Goal: Information Seeking & Learning: Learn about a topic

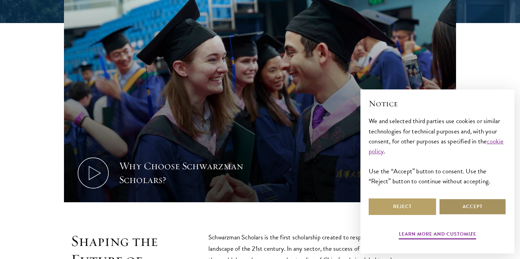
click at [459, 212] on button "Accept" at bounding box center [472, 206] width 67 height 17
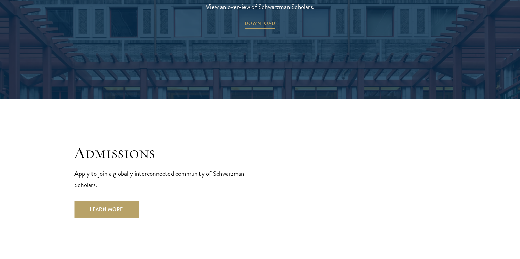
scroll to position [1099, 0]
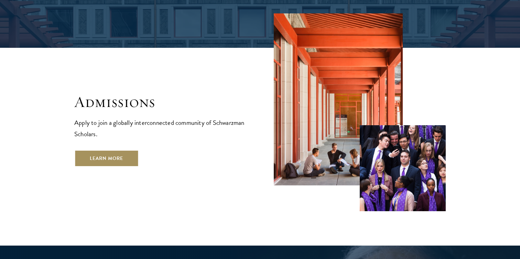
click at [120, 150] on link "Learn More" at bounding box center [106, 158] width 64 height 17
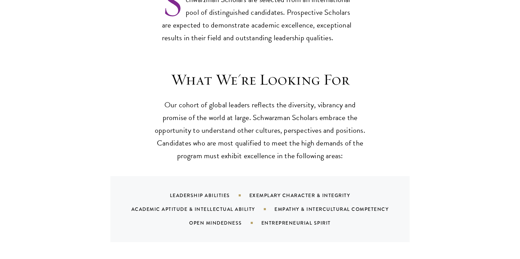
scroll to position [621, 0]
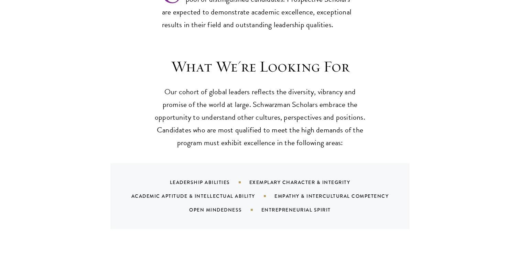
click at [208, 193] on div "Academic Aptitude & Intellectual Ability" at bounding box center [202, 196] width 143 height 7
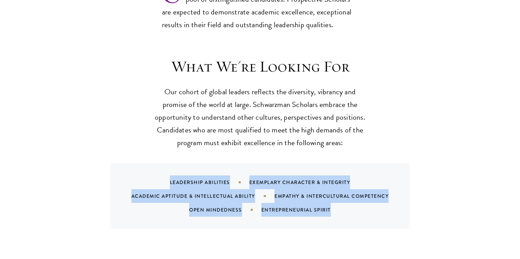
click at [208, 193] on div "Academic Aptitude & Intellectual Ability" at bounding box center [202, 196] width 143 height 7
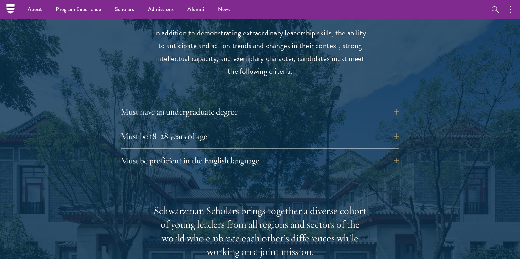
scroll to position [909, 0]
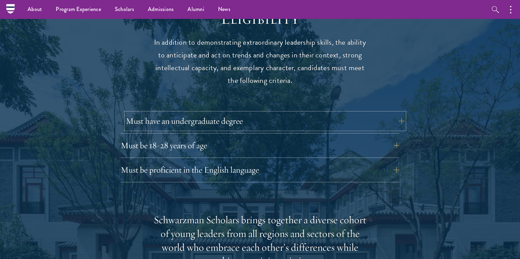
click at [188, 113] on button "Must have an undergraduate degree" at bounding box center [265, 121] width 278 height 17
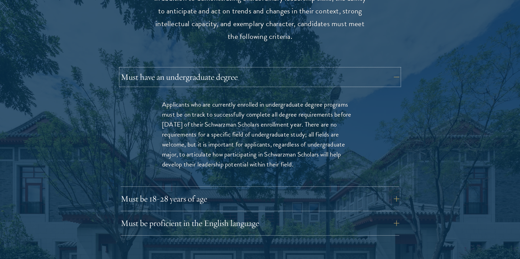
scroll to position [959, 0]
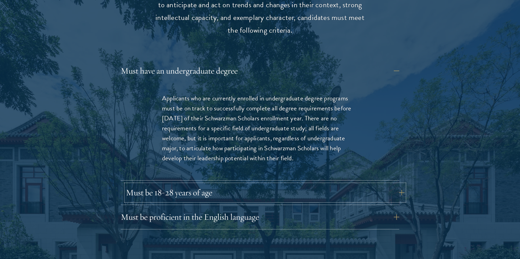
click at [198, 184] on button "Must be 18-28 years of age" at bounding box center [265, 192] width 278 height 17
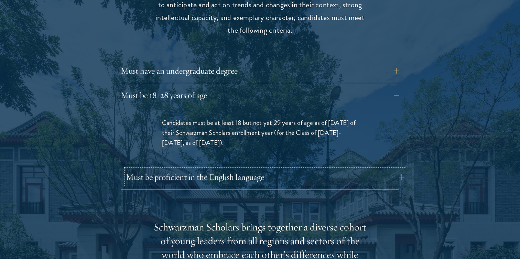
click at [197, 169] on button "Must be proficient in the English language" at bounding box center [265, 177] width 278 height 17
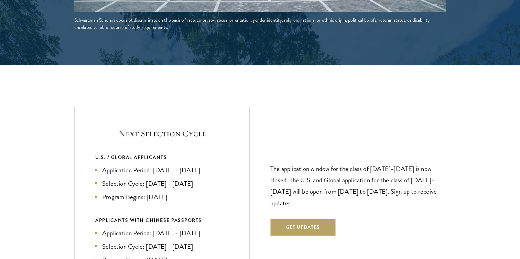
scroll to position [1612, 0]
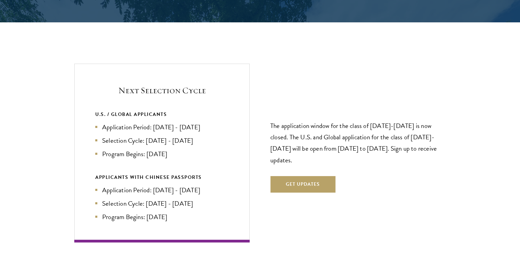
click at [318, 124] on p "The application window for the class of 2026-2027 is now closed. The U.S. and G…" at bounding box center [357, 142] width 175 height 45
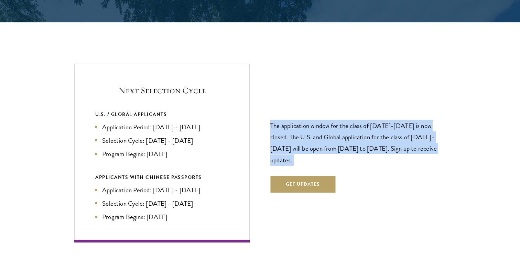
click at [318, 124] on p "The application window for the class of 2026-2027 is now closed. The U.S. and G…" at bounding box center [357, 142] width 175 height 45
click at [317, 124] on p "The application window for the class of 2026-2027 is now closed. The U.S. and G…" at bounding box center [357, 142] width 175 height 45
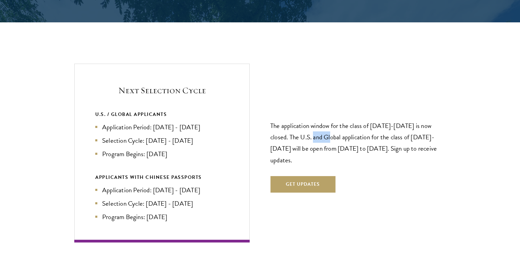
click at [317, 124] on p "The application window for the class of 2026-2027 is now closed. The U.S. and G…" at bounding box center [357, 142] width 175 height 45
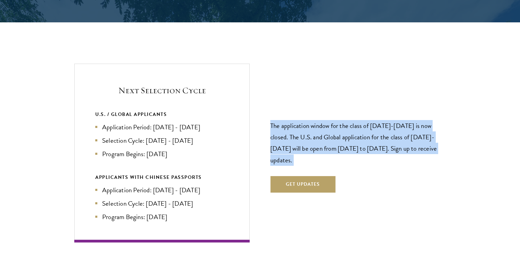
click at [317, 124] on p "The application window for the class of 2026-2027 is now closed. The U.S. and G…" at bounding box center [357, 142] width 175 height 45
click at [320, 126] on p "The application window for the class of 2026-2027 is now closed. The U.S. and G…" at bounding box center [357, 142] width 175 height 45
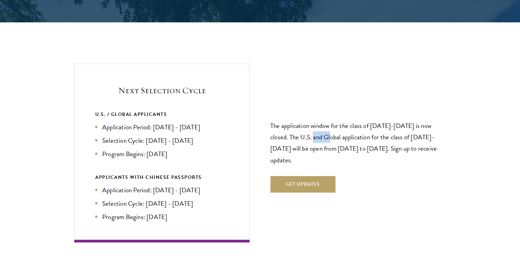
click at [320, 126] on p "The application window for the class of 2026-2027 is now closed. The U.S. and G…" at bounding box center [357, 142] width 175 height 45
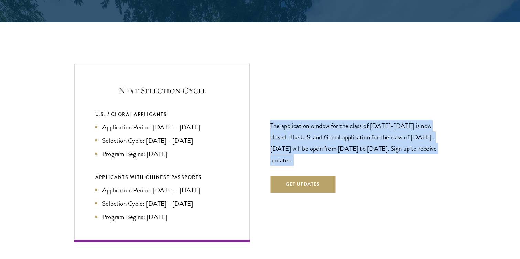
click at [320, 126] on p "The application window for the class of 2026-2027 is now closed. The U.S. and G…" at bounding box center [357, 142] width 175 height 45
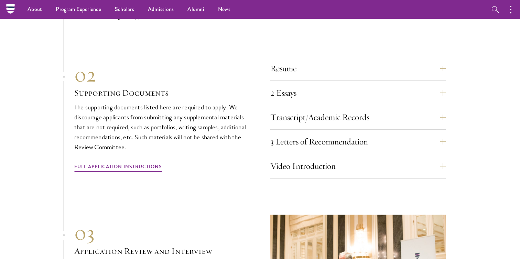
scroll to position [2294, 0]
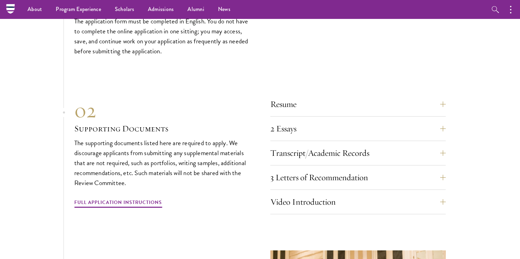
click at [307, 100] on div "Resume A current version of your resume or CV (maximum 2 pages)." at bounding box center [357, 106] width 175 height 21
click at [307, 96] on button "Resume" at bounding box center [362, 104] width 175 height 17
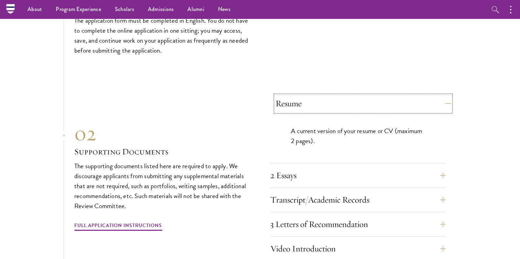
scroll to position [2110, 0]
click at [307, 96] on button "Resume" at bounding box center [362, 104] width 175 height 17
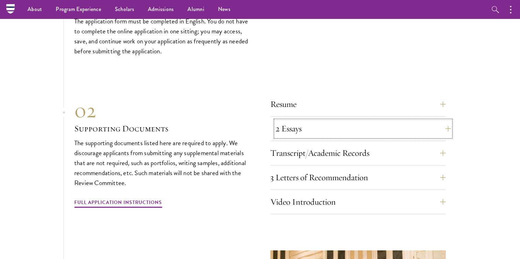
click at [302, 120] on button "2 Essays" at bounding box center [362, 128] width 175 height 17
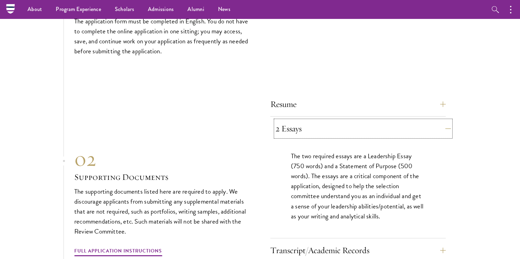
click at [302, 120] on button "2 Essays" at bounding box center [362, 128] width 175 height 17
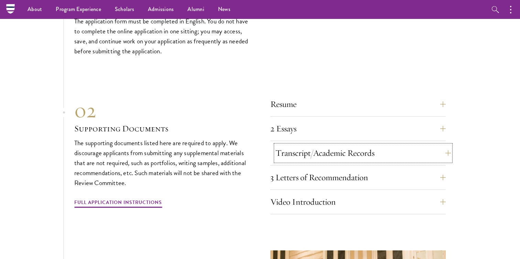
click at [302, 145] on button "Transcript/Academic Records" at bounding box center [362, 153] width 175 height 17
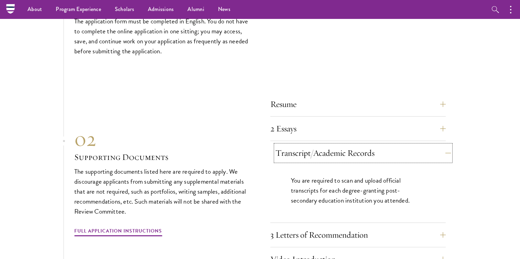
click at [302, 145] on button "Transcript/Academic Records" at bounding box center [362, 153] width 175 height 17
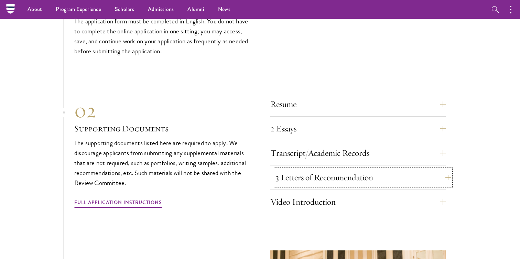
click at [298, 169] on button "3 Letters of Recommendation" at bounding box center [362, 177] width 175 height 17
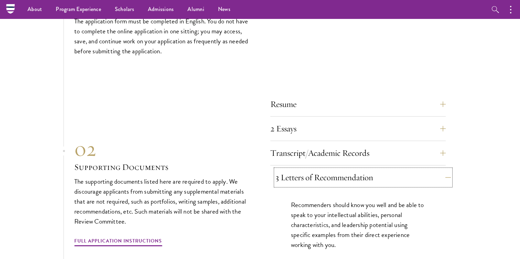
click at [298, 169] on button "3 Letters of Recommendation" at bounding box center [362, 177] width 175 height 17
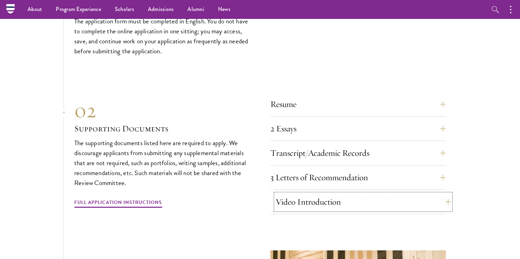
click at [299, 194] on button "Video Introduction" at bounding box center [362, 202] width 175 height 17
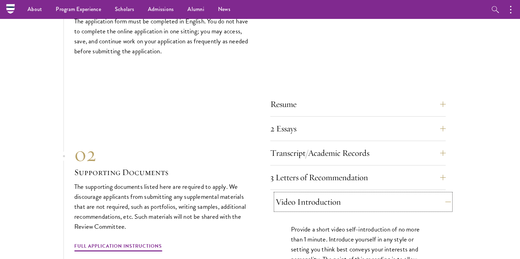
click at [299, 194] on button "Video Introduction" at bounding box center [362, 202] width 175 height 17
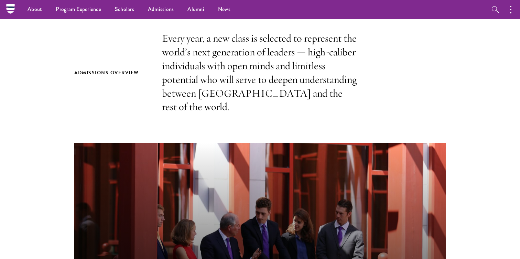
scroll to position [151, 0]
